Goal: Task Accomplishment & Management: Manage account settings

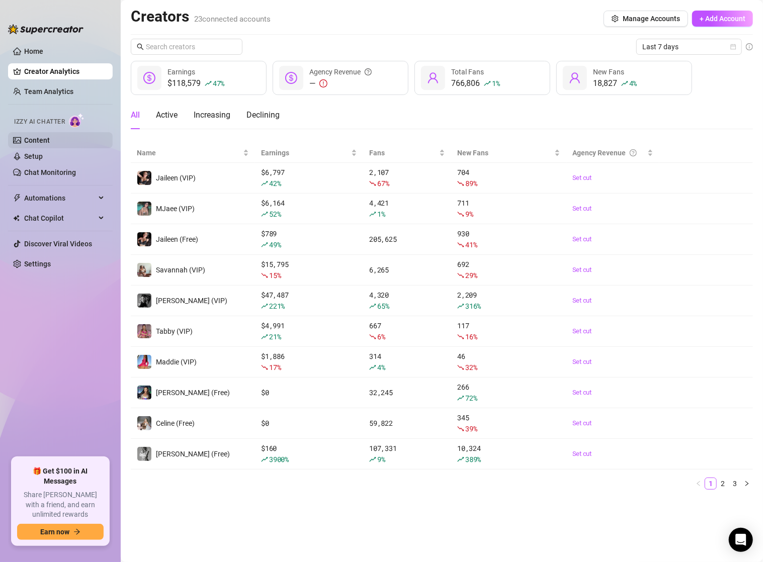
click at [39, 137] on link "Content" at bounding box center [37, 140] width 26 height 8
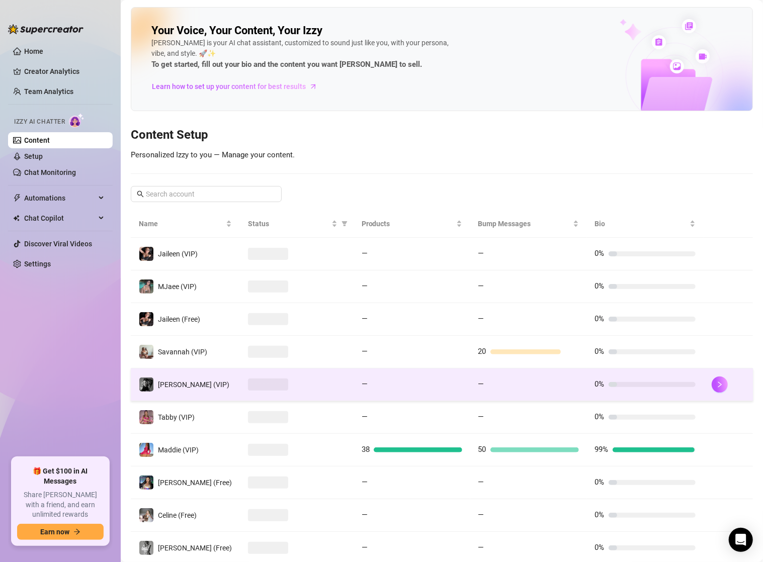
scroll to position [58, 0]
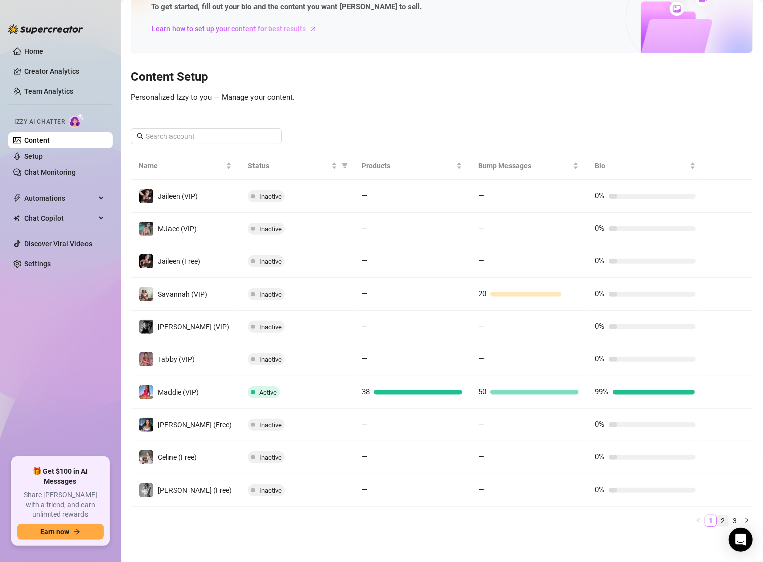
click at [717, 519] on link "2" at bounding box center [722, 520] width 11 height 11
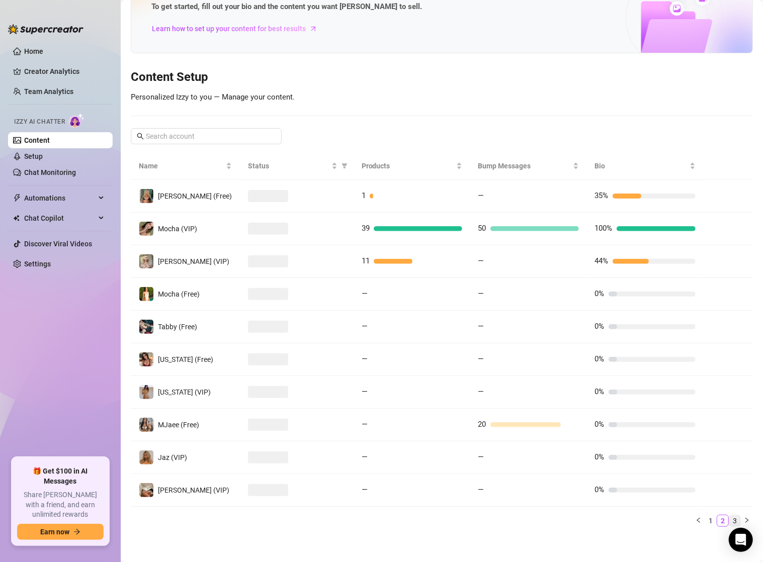
click at [729, 517] on link "3" at bounding box center [734, 520] width 11 height 11
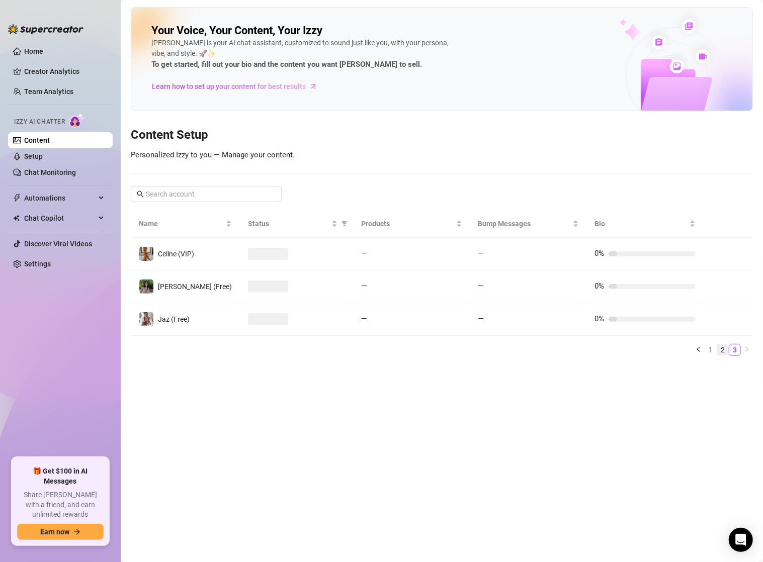
click at [724, 347] on link "2" at bounding box center [722, 349] width 11 height 11
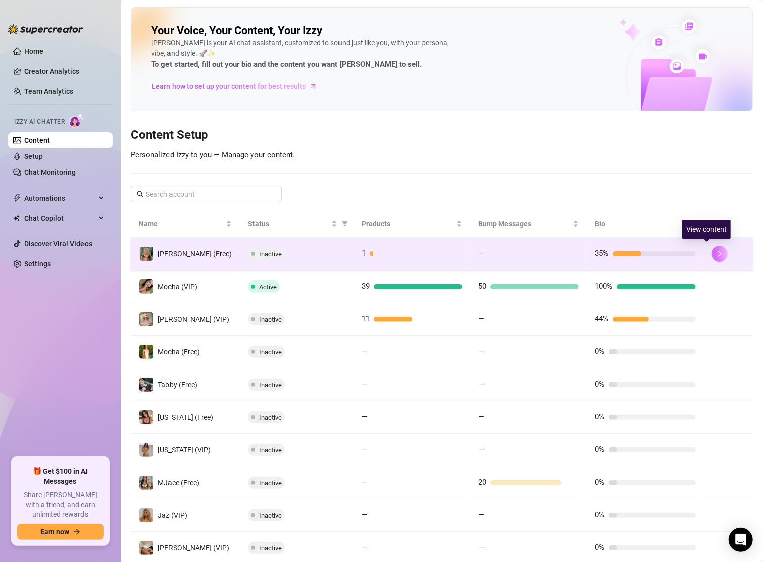
click at [716, 253] on icon "right" at bounding box center [719, 253] width 7 height 7
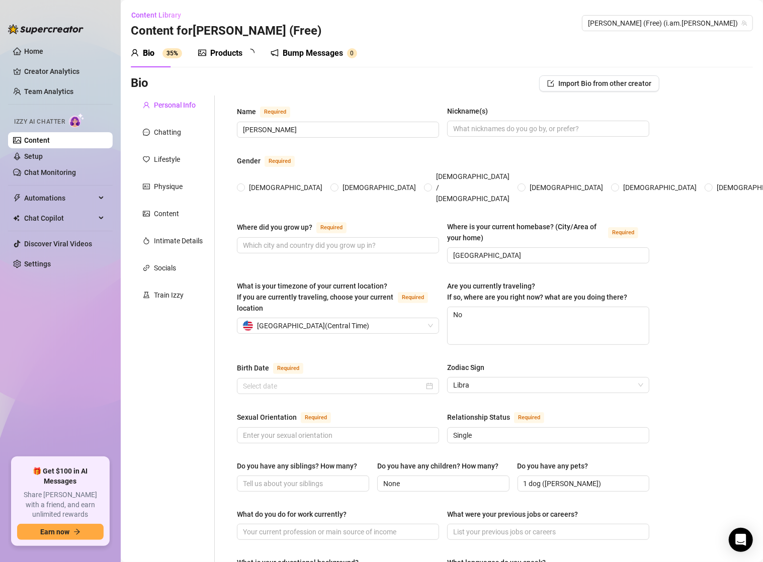
radio input "true"
type input "[DATE]"
click at [242, 55] on div "Products" at bounding box center [226, 53] width 32 height 12
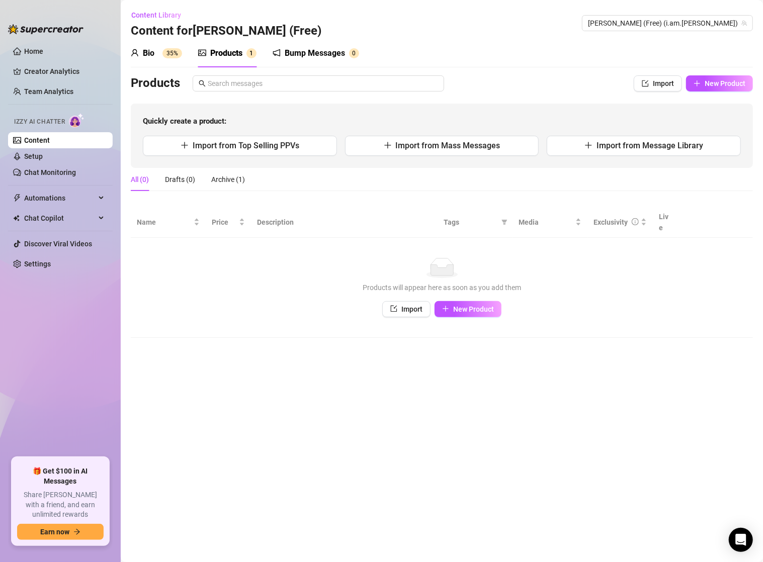
click at [310, 52] on div "Bump Messages" at bounding box center [315, 53] width 60 height 12
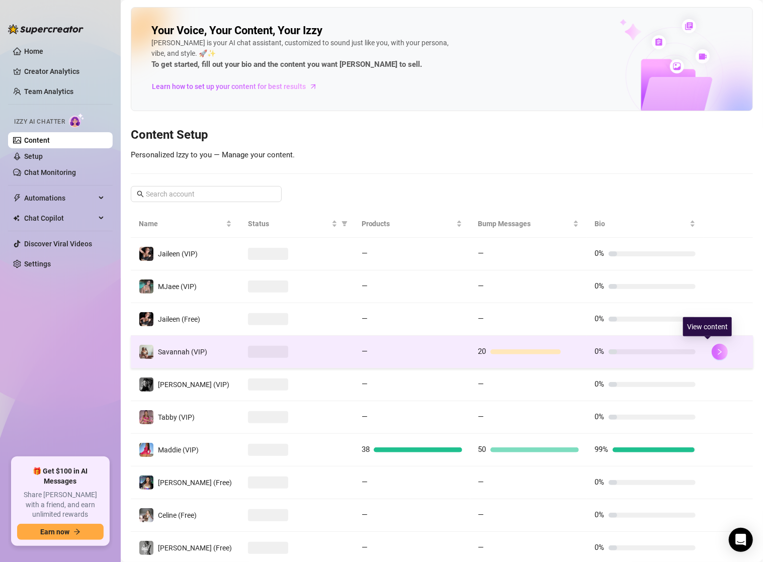
click at [712, 348] on button "button" at bounding box center [719, 352] width 16 height 16
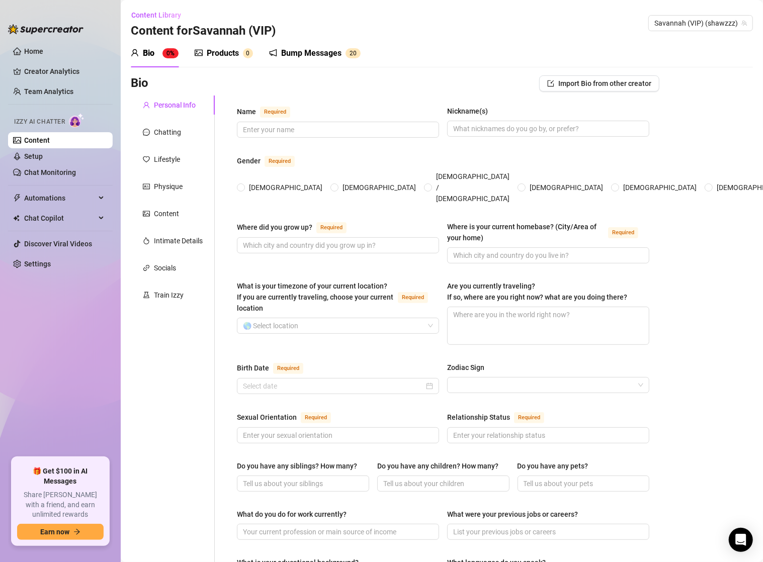
click at [308, 56] on div "Bump Messages" at bounding box center [311, 53] width 60 height 12
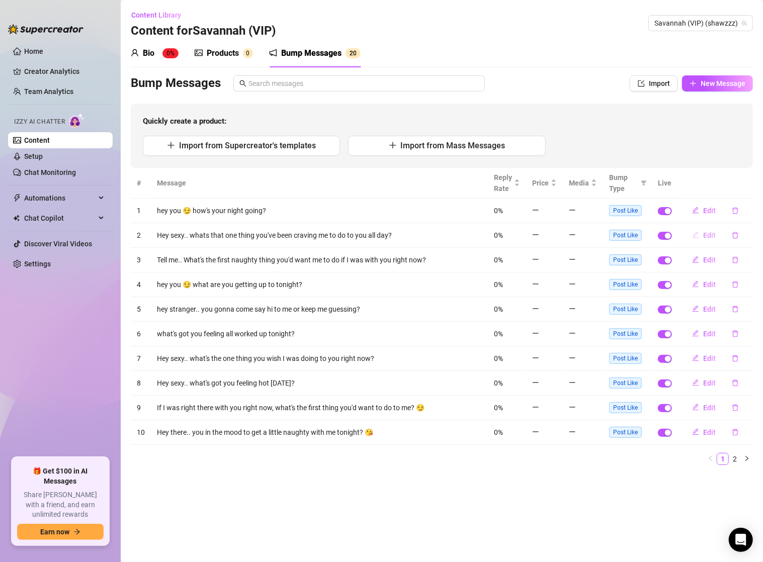
click at [708, 234] on span "Edit" at bounding box center [709, 235] width 13 height 8
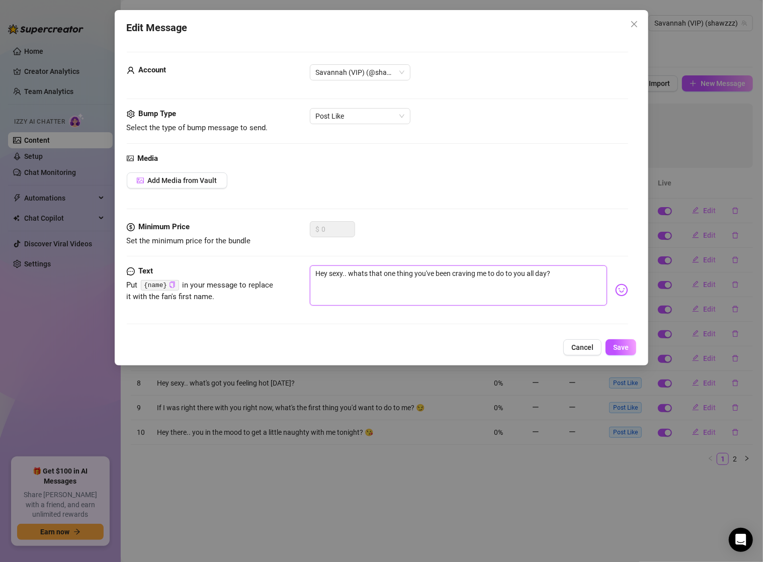
click at [320, 269] on textarea "Hey sexy.. whats that one thing you've been craving me to do to you all day?" at bounding box center [459, 285] width 298 height 40
type textarea "ey sexy.. whats that one thing you've been craving me to do to you all day?"
type textarea "hey sexy.. whats that one thing you've been craving me to do to you all day?"
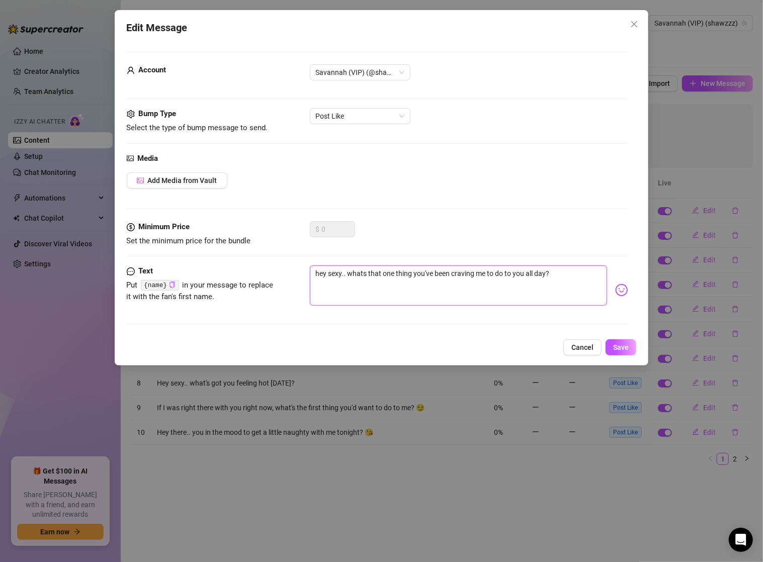
click at [347, 269] on textarea "hey sexy.. whats that one thing you've been craving me to do to you all day?" at bounding box center [459, 285] width 298 height 40
type textarea "hey sexy..whats that one thing you've been craving me to do to you all day?"
type textarea "hey sexy.whats that one thing you've been craving me to do to you all day?"
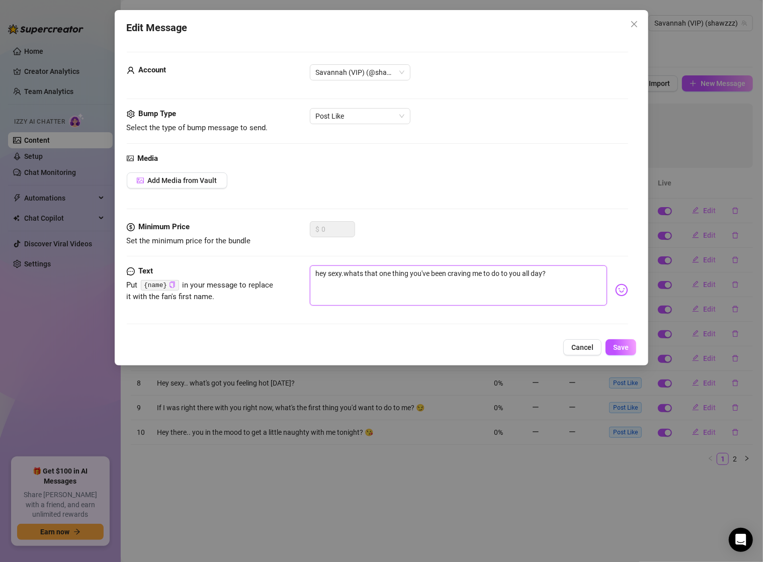
type textarea "hey sexywhats that one thing you've been craving me to do to you all day?"
type textarea "hey sexy!whats that one thing you've been craving me to do to you all day?"
type textarea "hey sexy! whats that one thing you've been craving me to do to you all day?"
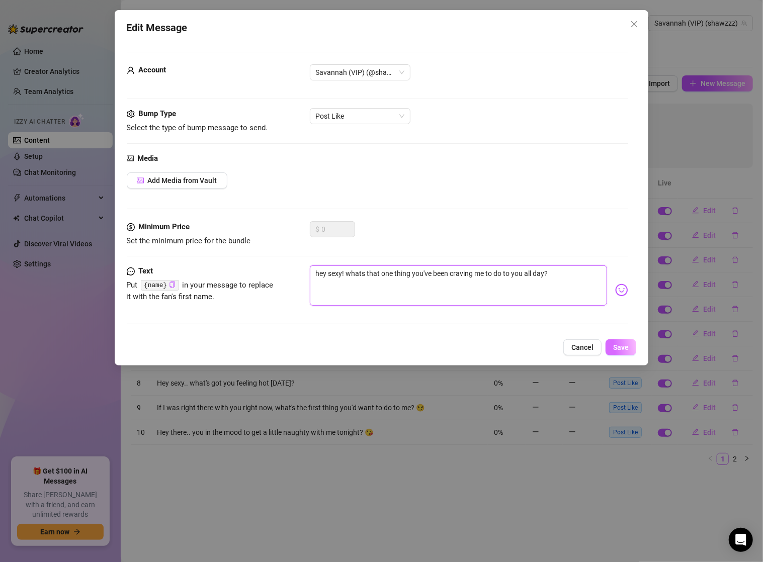
type textarea "hey sexy! whats that one thing you've been craving me to do to you all day?"
click at [616, 349] on span "Save" at bounding box center [621, 347] width 16 height 8
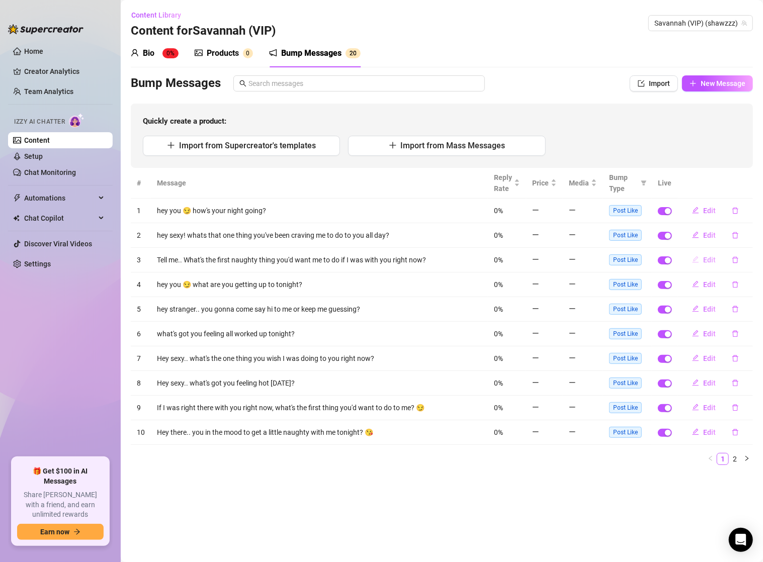
click at [716, 257] on button "Edit" at bounding box center [704, 260] width 40 height 16
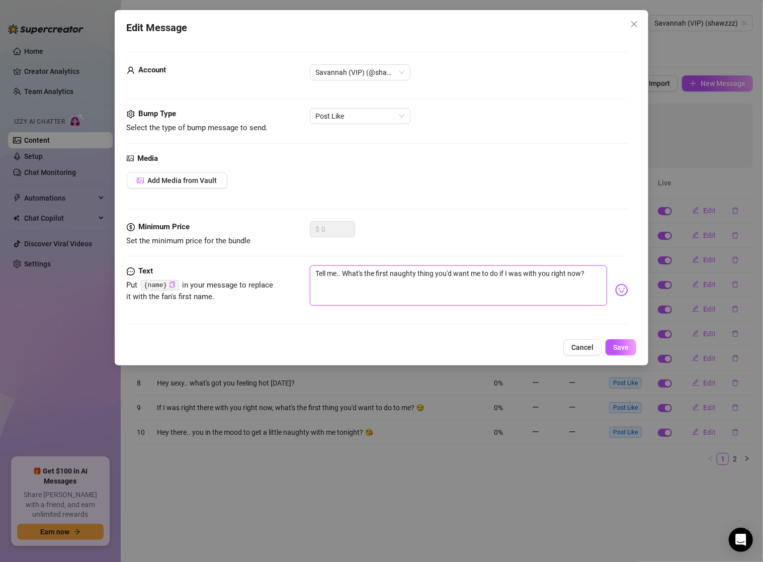
drag, startPoint x: 319, startPoint y: 271, endPoint x: 365, endPoint y: 282, distance: 46.6
click at [319, 272] on textarea "Tell me.. What's the first naughty thing you'd want me to do if I was with you …" at bounding box center [459, 285] width 298 height 40
type textarea "ell me.. What's the first naughty thing you'd want me to do if I was with you r…"
type textarea "tell me.. What's the first naughty thing you'd want me to do if I was with you …"
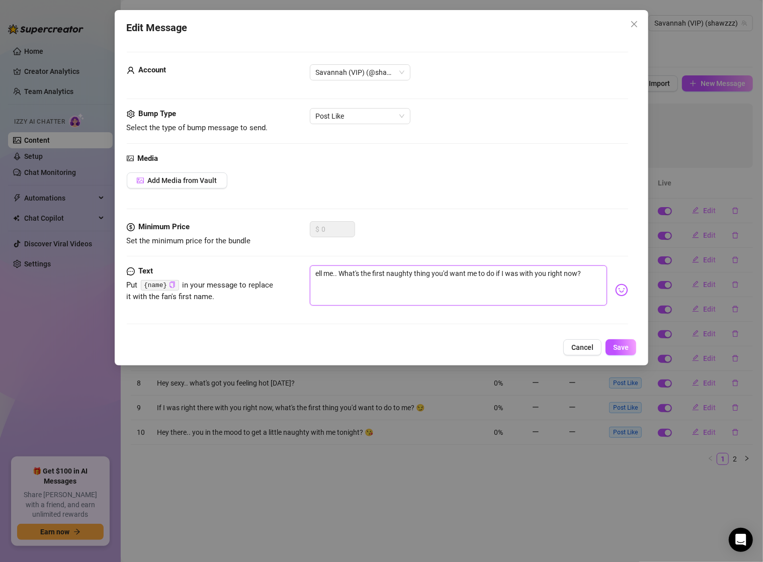
type textarea "tell me.. What's the first naughty thing you'd want me to do if I was with you …"
click at [346, 271] on textarea "tell me.. What's the first naughty thing you'd want me to do if I was with you …" at bounding box center [459, 285] width 298 height 40
type textarea "tell me.. hat's the first naughty thing you'd want me to do if I was with you r…"
type textarea "tell me..hat's the first naughty thing you'd want me to do if I was with you ri…"
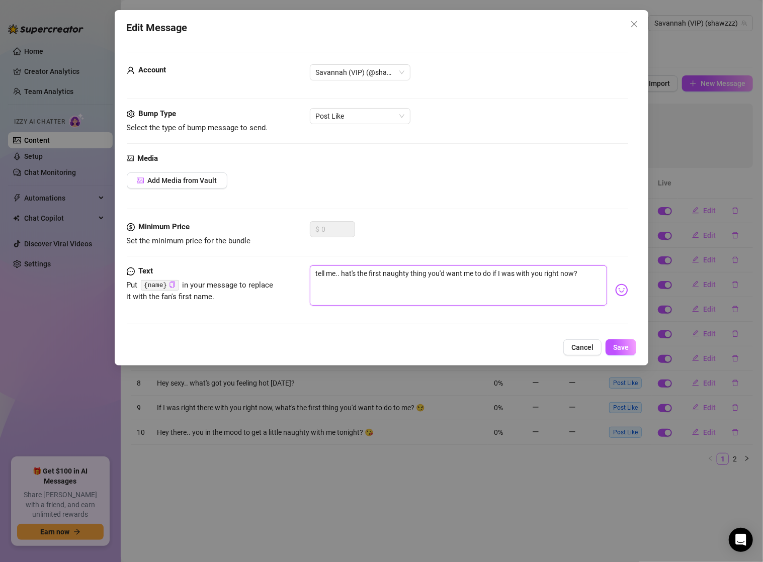
type textarea "tell me..hat's the first naughty thing you'd want me to do if I was with you ri…"
type textarea "tell me.hat's the first naughty thing you'd want me to do if I was with you rig…"
type textarea "tell [PERSON_NAME]'s the first naughty thing you'd want me to do if I was with …"
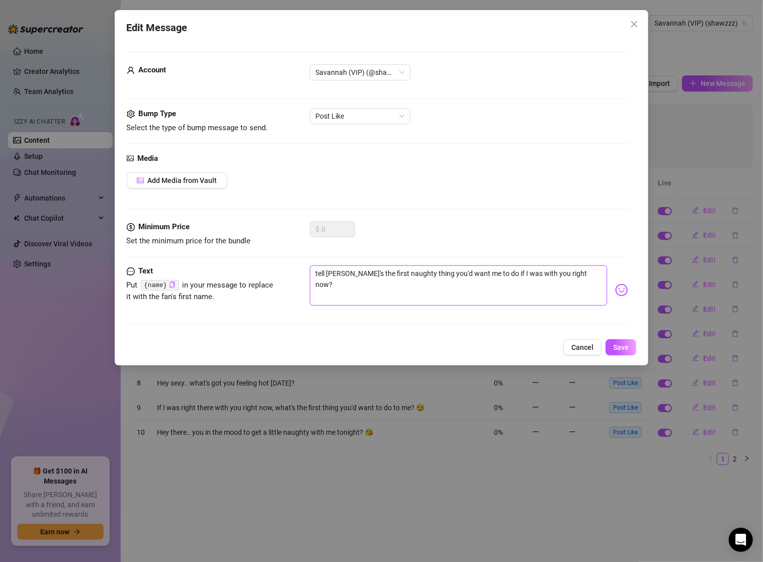
type textarea "tell me hat's the first naughty thing you'd want me to do if I was with you rig…"
type textarea "tell me what's the first naughty thing you'd want me to do if I was with you ri…"
click at [629, 345] on button "Save" at bounding box center [620, 347] width 31 height 16
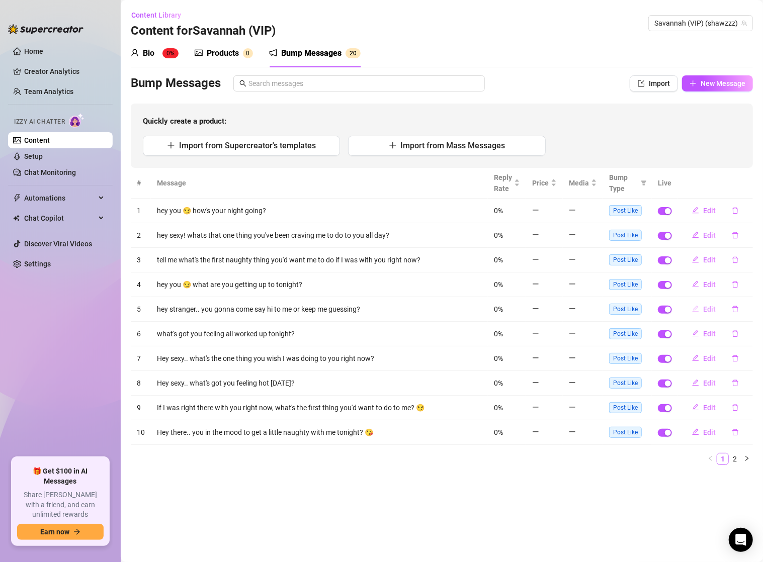
click at [713, 307] on span "Edit" at bounding box center [709, 309] width 13 height 8
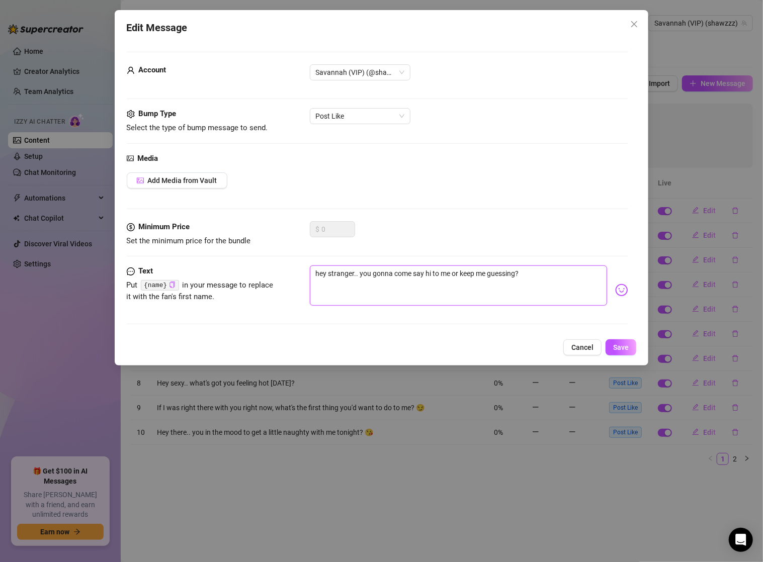
click at [356, 276] on textarea "hey stranger.. you gonna come say hi to me or keep me guessing?" at bounding box center [459, 285] width 298 height 40
type textarea "hey stranger. you gonna come say hi to me or keep me guessing?"
type textarea "hey stranger you gonna come say hi to me or keep me guessing?"
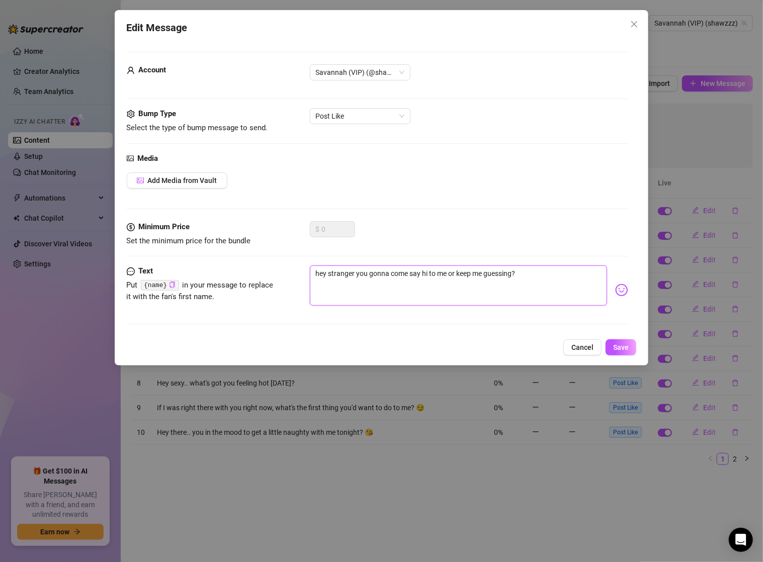
type textarea "hey stranger! you gonna come say hi to me or keep me guessing?"
click at [451, 273] on textarea "hey stranger! you gonna come say hi to me or keep me guessing?" at bounding box center [459, 285] width 298 height 40
type textarea "hey stranger! you gonna come say hi to me or keep me guessing?"
click at [630, 348] on button "Save" at bounding box center [620, 347] width 31 height 16
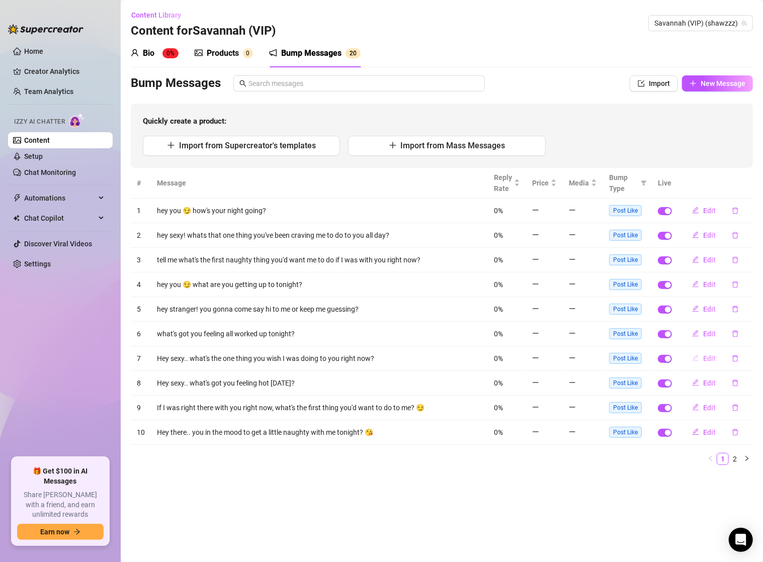
click at [709, 356] on span "Edit" at bounding box center [709, 358] width 13 height 8
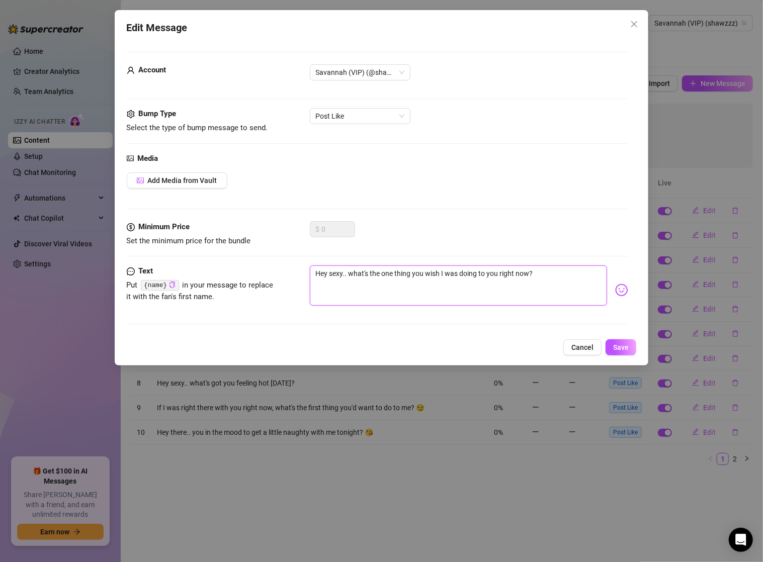
click at [318, 269] on textarea "Hey sexy.. what's the one thing you wish I was doing to you right now?" at bounding box center [459, 285] width 298 height 40
type textarea "ey sexy.. what's the one thing you wish I was doing to you right now?"
type textarea "hey sexy.. what's the one thing you wish I was doing to you right now?"
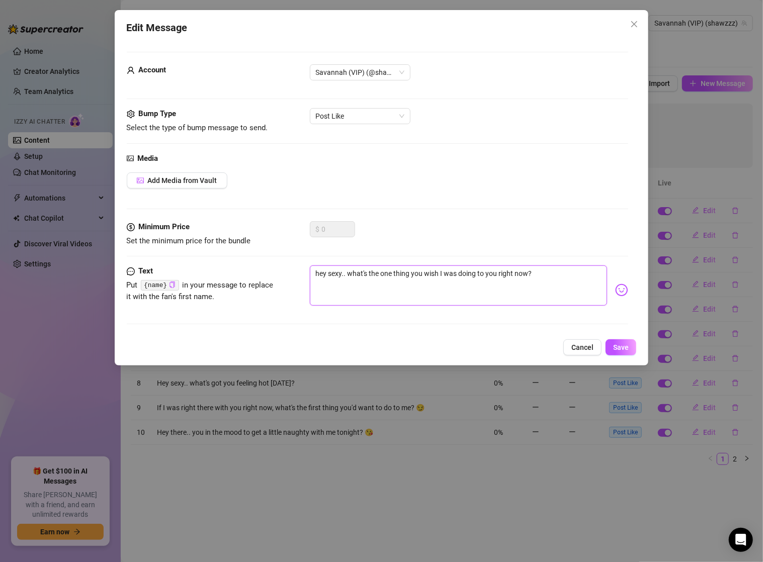
type textarea "hey sexy..what's the one thing you wish I was doing to you right now?"
type textarea "hey sexy.what's the one thing you wish I was doing to you right now?"
type textarea "hey [PERSON_NAME]'s the one thing you wish I was doing to you right now?"
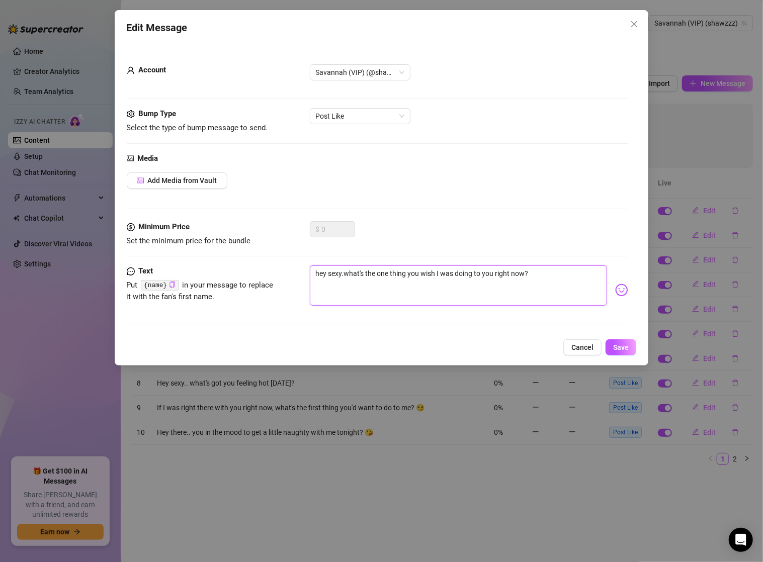
type textarea "hey [PERSON_NAME]'s the one thing you wish I was doing to you right now?"
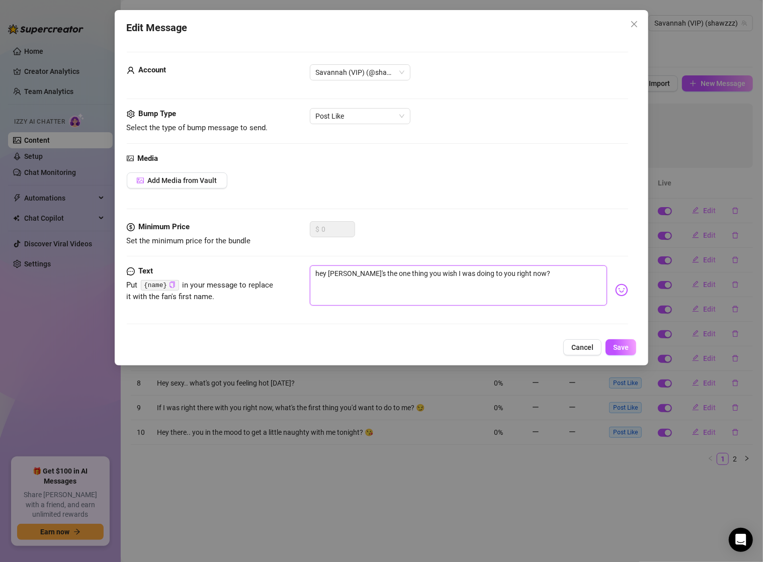
type textarea "hey [PERSON_NAME]'s the one thing you wish I was doing to you right now?"
type textarea "hey what's the one thing you wish I was doing to you right now?"
type textarea "[PERSON_NAME]'s the one thing you wish I was doing to you right now?"
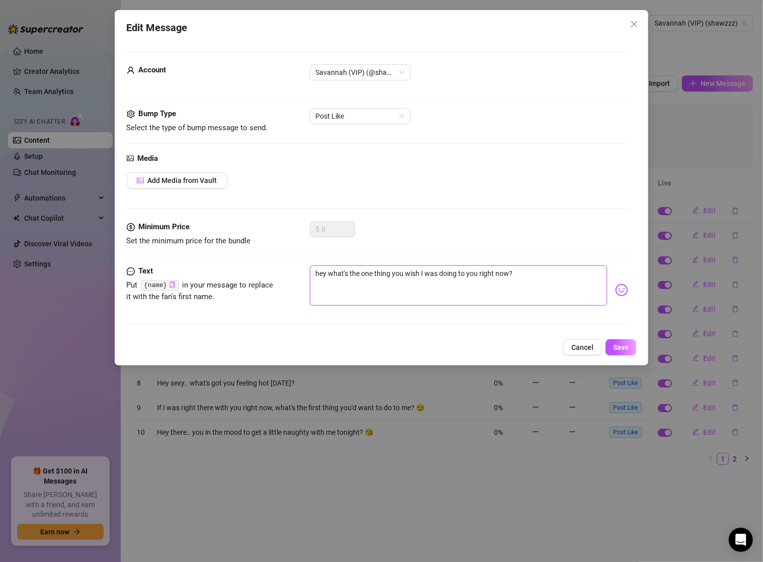
type textarea "[PERSON_NAME]'s the one thing you wish I was doing to you right now?"
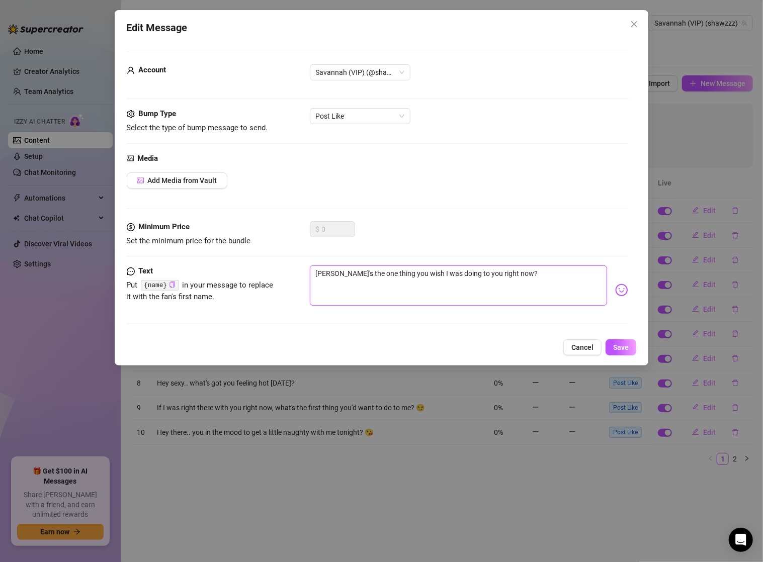
type textarea "what's the one thing you wish I was doing to you right now?"
click at [404, 115] on span "Post Like" at bounding box center [360, 116] width 88 height 15
type textarea "what's the one thing you wish I was doing to you right now?"
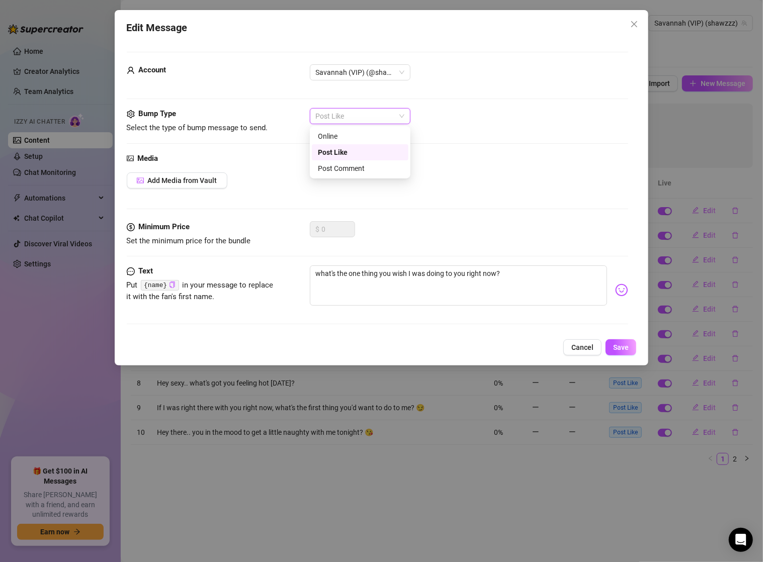
click at [505, 138] on div "Bump Type Select the type of bump message to send. Post Like" at bounding box center [378, 130] width 502 height 44
click at [362, 116] on span "Post Like" at bounding box center [360, 116] width 88 height 15
click at [359, 131] on div "Online" at bounding box center [360, 136] width 84 height 11
click at [623, 352] on button "Save" at bounding box center [620, 347] width 31 height 16
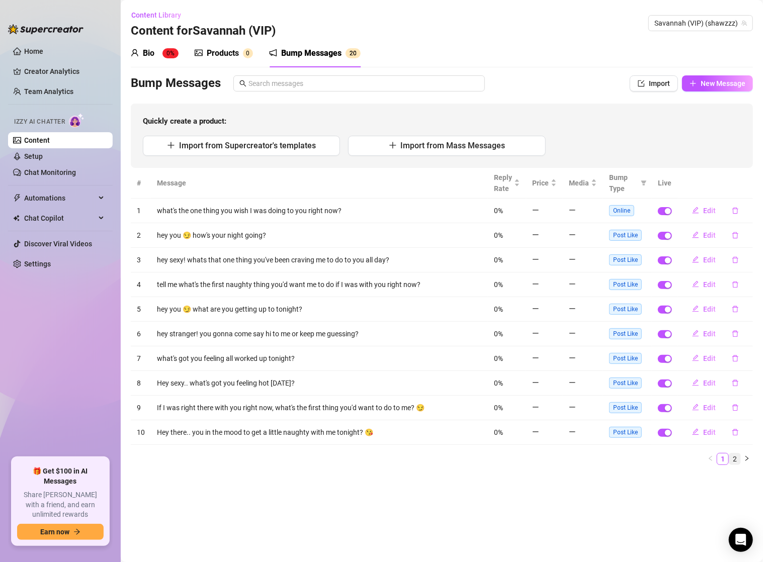
click at [737, 460] on link "2" at bounding box center [734, 459] width 11 height 11
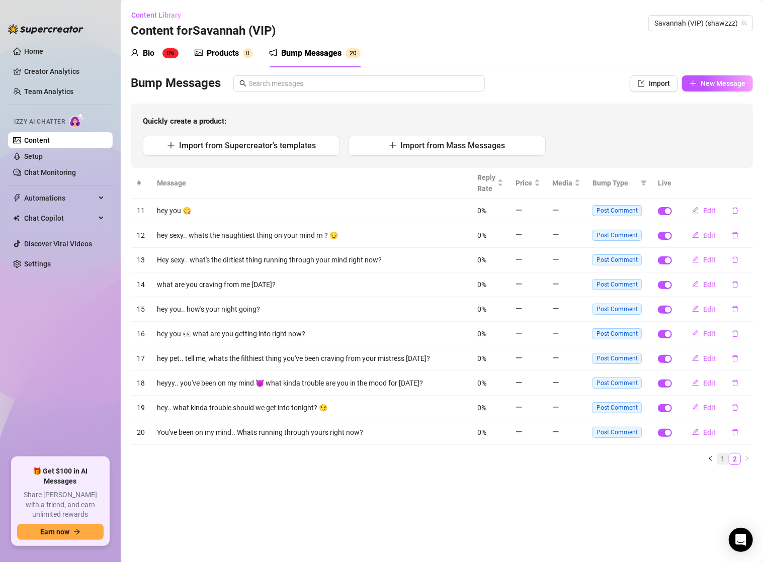
click at [723, 455] on link "1" at bounding box center [722, 459] width 11 height 11
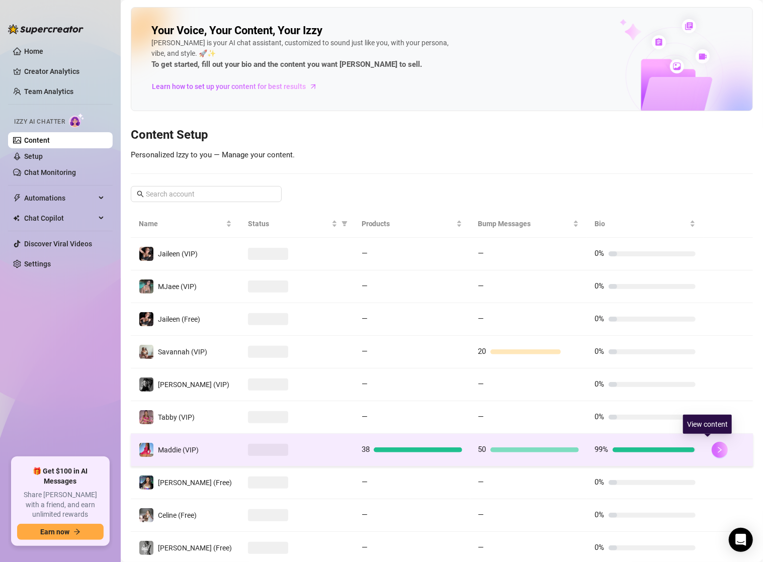
click at [716, 446] on icon "right" at bounding box center [719, 449] width 7 height 7
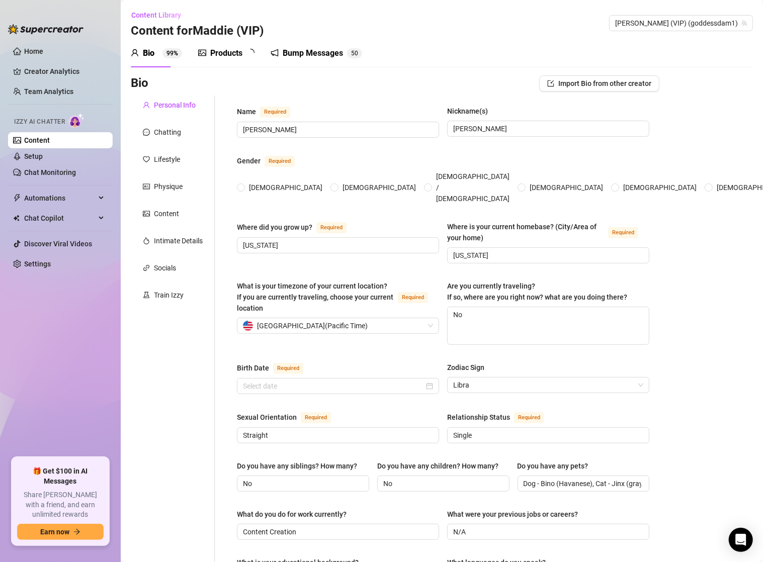
radio input "true"
type input "[DATE]"
click at [308, 52] on div "Bump Messages" at bounding box center [320, 53] width 60 height 12
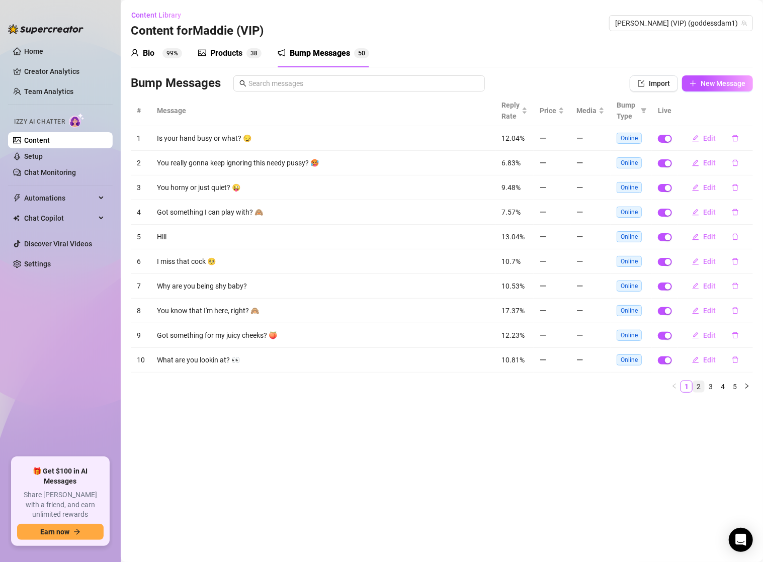
click at [700, 386] on link "2" at bounding box center [698, 386] width 11 height 11
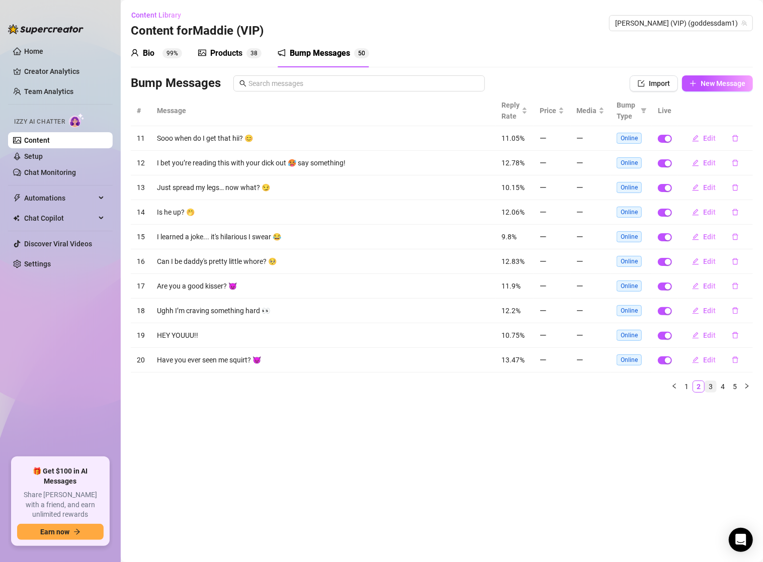
click at [711, 389] on li "3" at bounding box center [710, 387] width 12 height 12
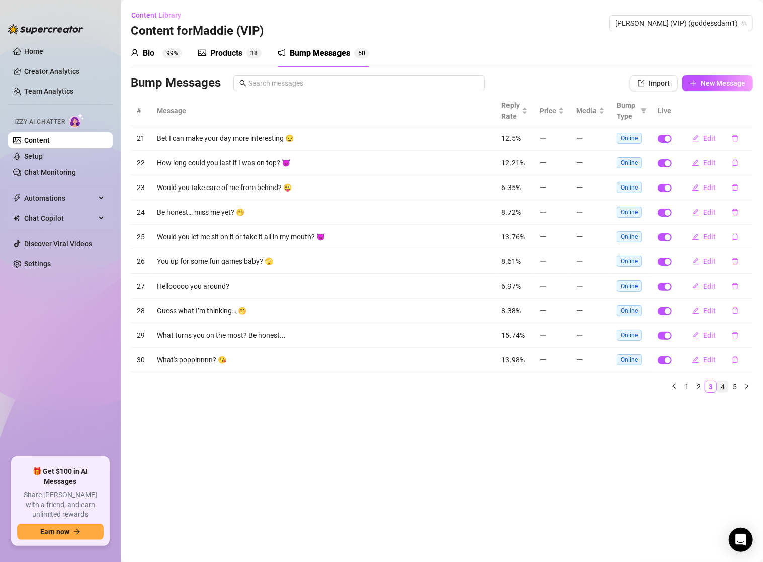
click at [723, 389] on link "4" at bounding box center [722, 386] width 11 height 11
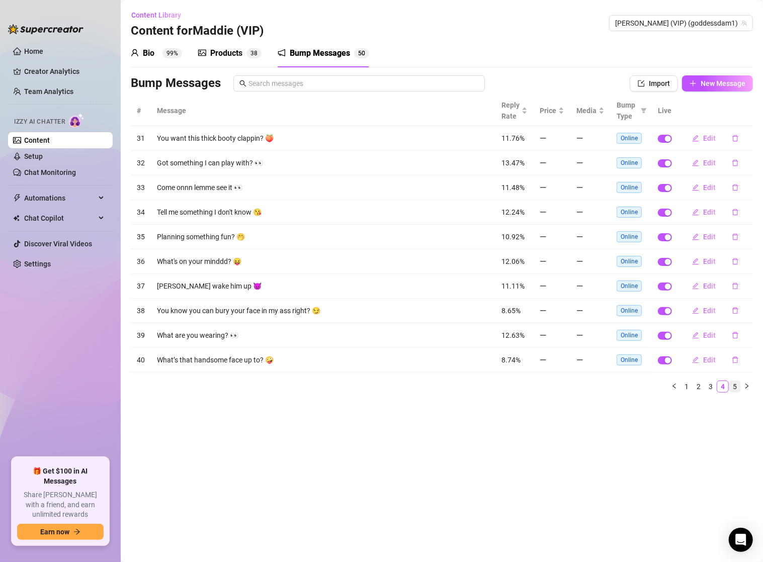
click at [734, 387] on link "5" at bounding box center [734, 386] width 11 height 11
click at [636, 139] on span "Online" at bounding box center [628, 138] width 25 height 11
